Goal: Information Seeking & Learning: Learn about a topic

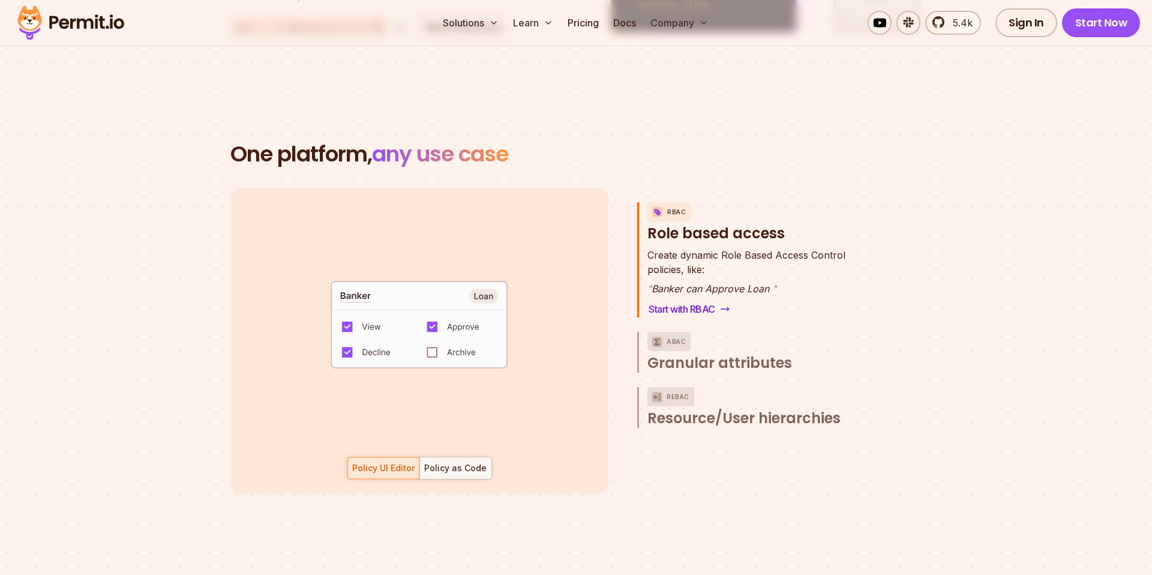
scroll to position [1651, 0]
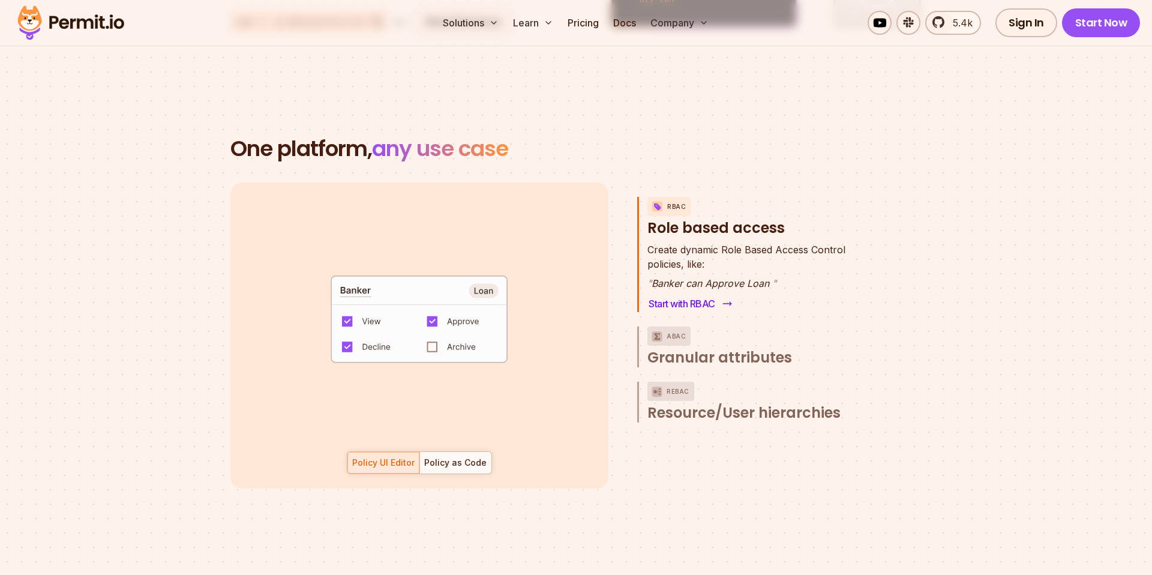
click at [695, 295] on link "Start with RBAC" at bounding box center [688, 303] width 83 height 17
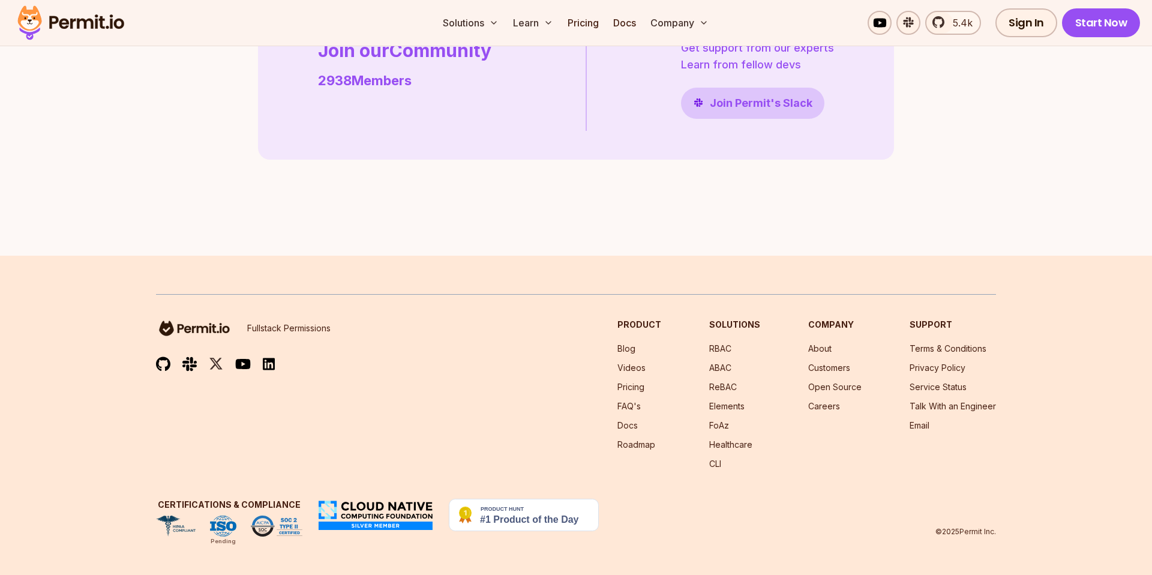
scroll to position [3467, 0]
click at [106, 22] on img at bounding box center [71, 22] width 118 height 41
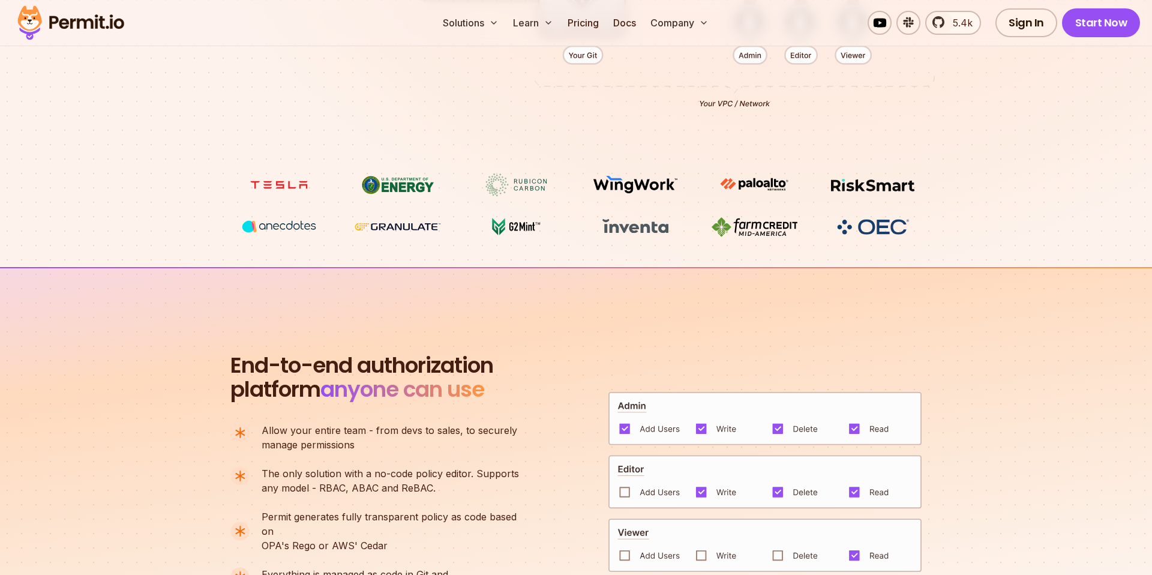
scroll to position [557, 0]
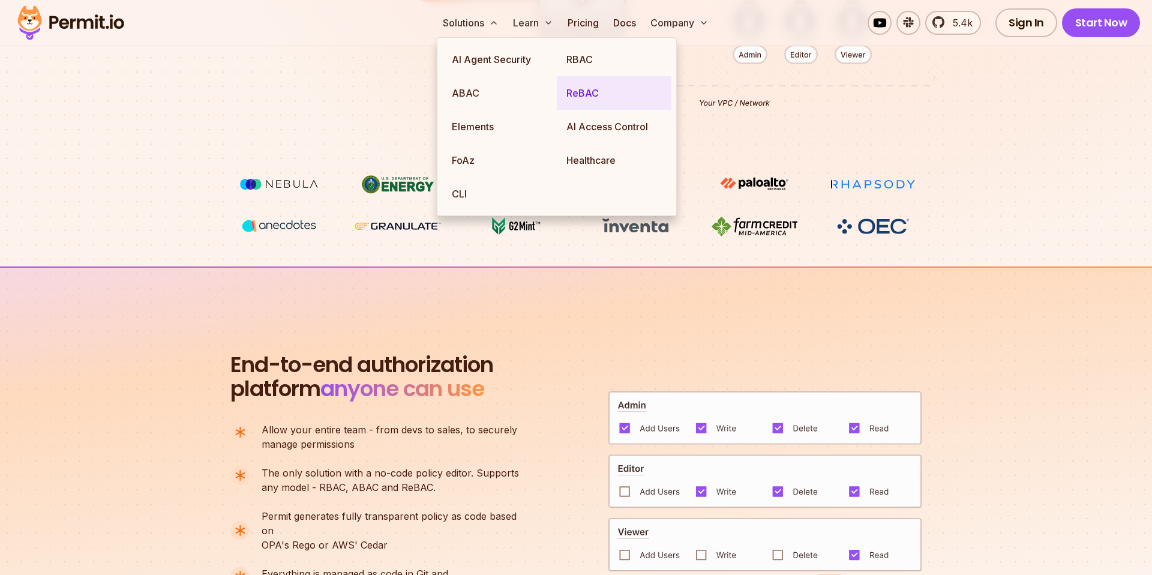
click at [586, 91] on link "ReBAC" at bounding box center [614, 93] width 115 height 34
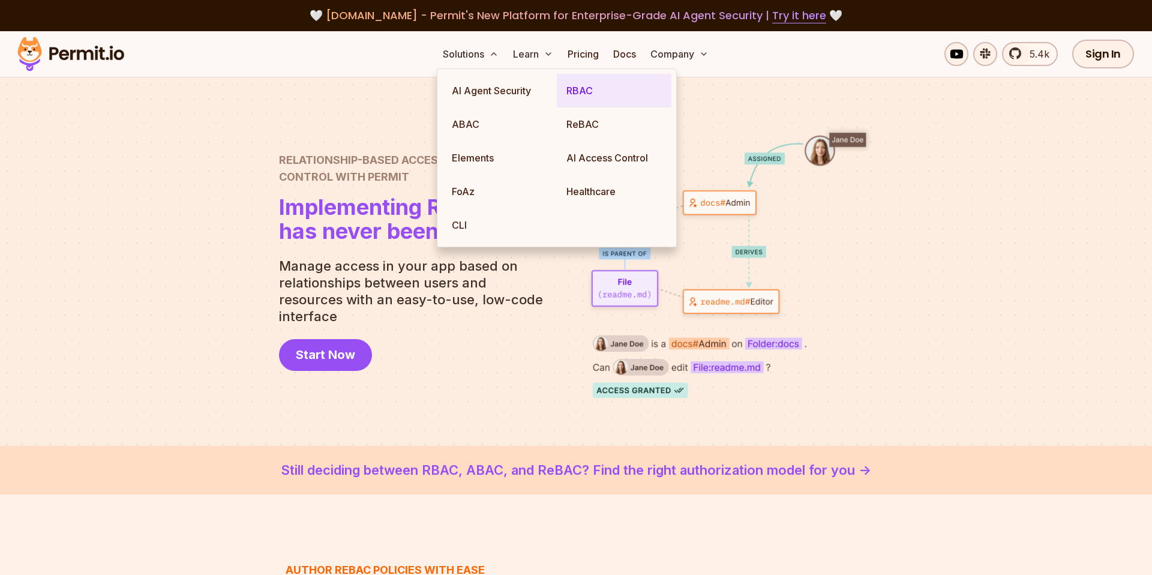
click at [584, 91] on link "RBAC" at bounding box center [614, 91] width 115 height 34
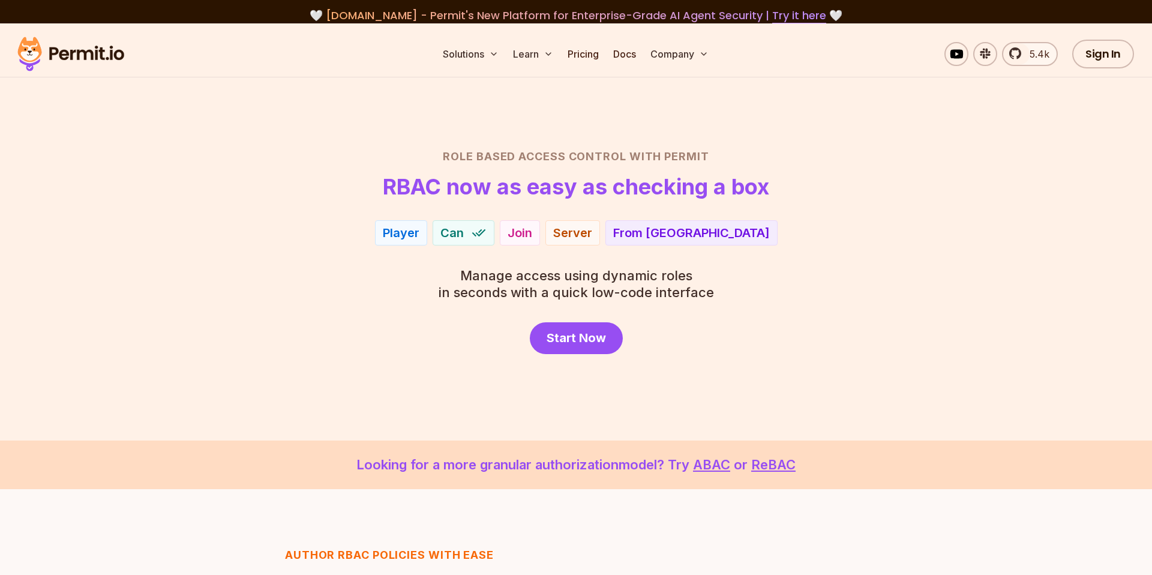
click at [293, 305] on div "Role Based Access Control with Permit RBAC now as easy as checking a box Player…" at bounding box center [576, 251] width 840 height 206
